Goal: Transaction & Acquisition: Purchase product/service

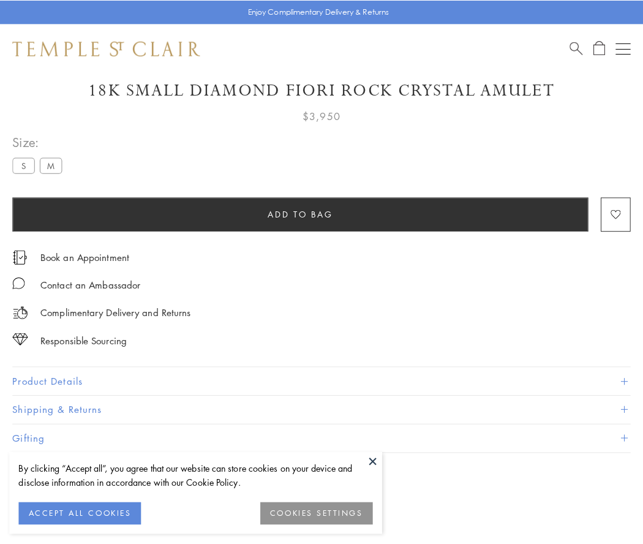
scroll to position [45, 0]
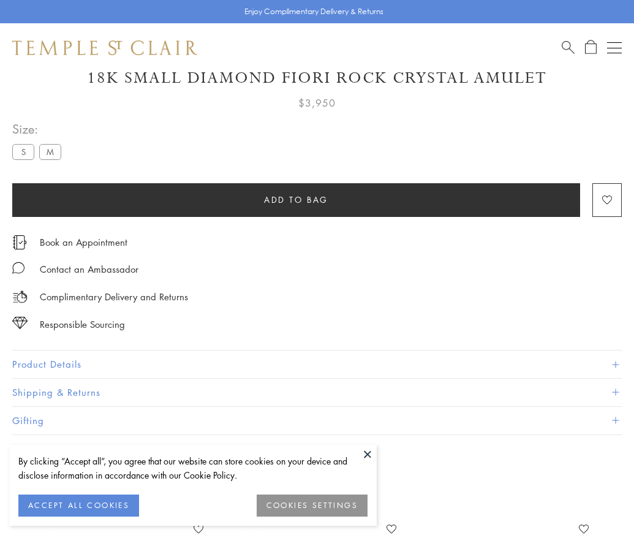
click at [296, 199] on span "Add to bag" at bounding box center [296, 199] width 64 height 13
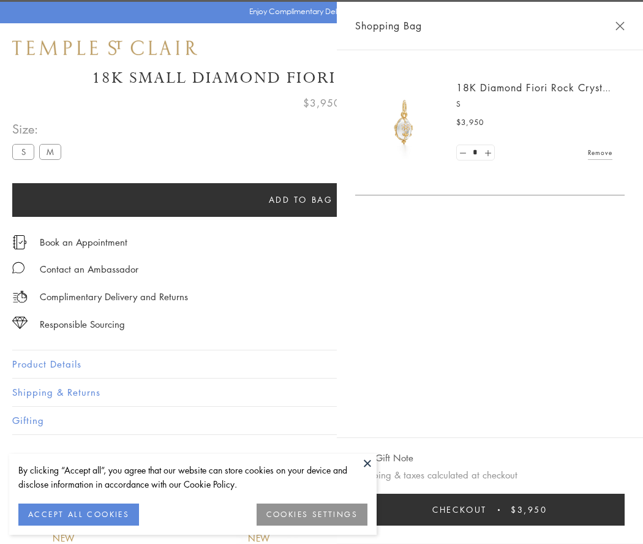
click at [506, 510] on button "Checkout $3,950" at bounding box center [490, 510] width 270 height 32
